Goal: Transaction & Acquisition: Download file/media

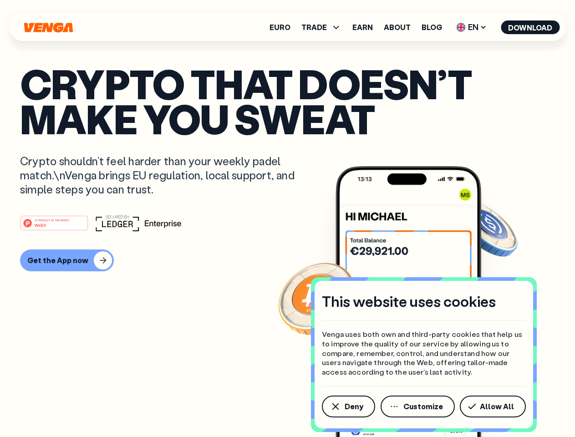
click at [287, 218] on div "#1 PRODUCT OF THE MONTH Web3" at bounding box center [287, 223] width 535 height 16
click at [348, 406] on span "Deny" at bounding box center [353, 406] width 19 height 7
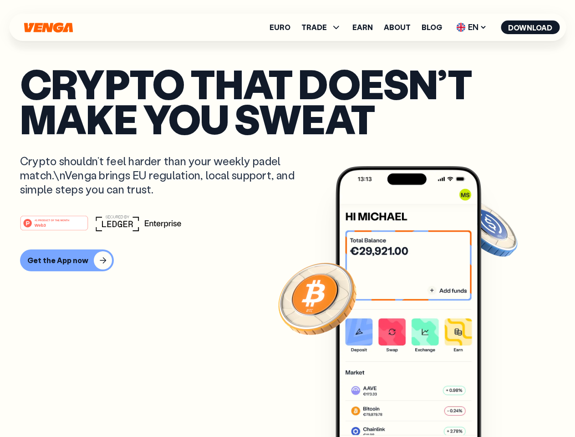
click at [418, 406] on img at bounding box center [408, 318] width 146 height 305
click at [494, 406] on article "Crypto that doesn’t make you sweat Crypto shouldn’t feel harder than your weekl…" at bounding box center [287, 236] width 535 height 341
click at [324, 27] on span "TRADE" at bounding box center [313, 27] width 25 height 7
click at [471, 27] on span "EN" at bounding box center [471, 27] width 37 height 15
click at [530, 27] on button "Download" at bounding box center [530, 27] width 59 height 14
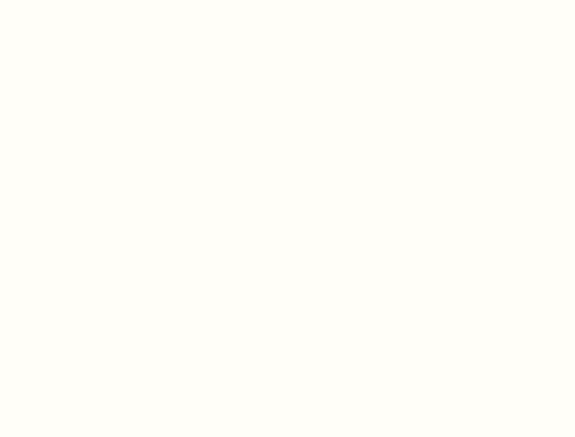
click at [66, 0] on html "This website uses cookies Venga uses both own and third-party cookies that help…" at bounding box center [287, 0] width 575 height 0
click at [56, 0] on html "This website uses cookies Venga uses both own and third-party cookies that help…" at bounding box center [287, 0] width 575 height 0
